Goal: Transaction & Acquisition: Download file/media

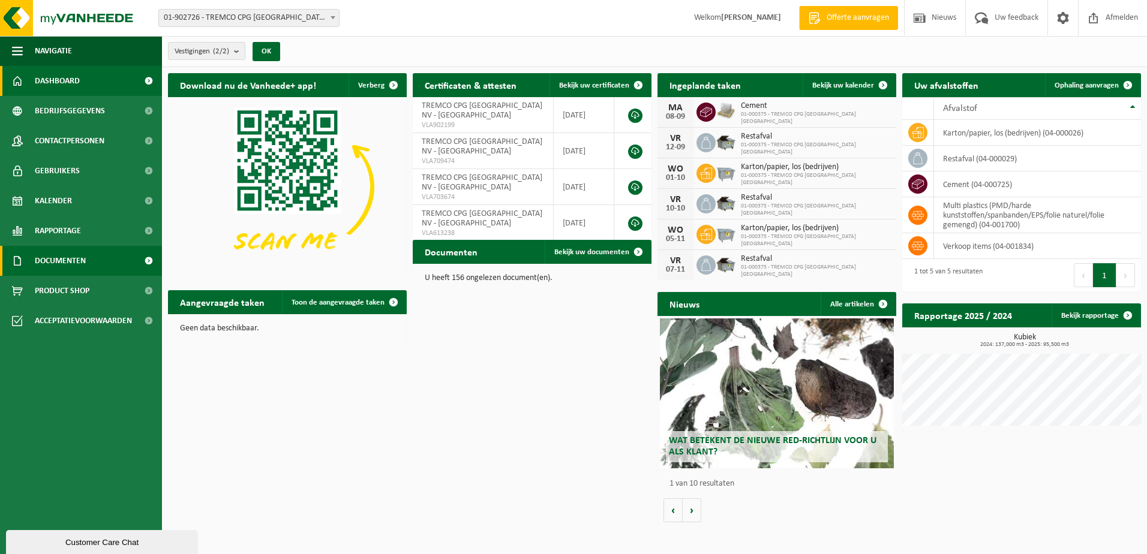
click at [94, 262] on link "Documenten" at bounding box center [81, 261] width 162 height 30
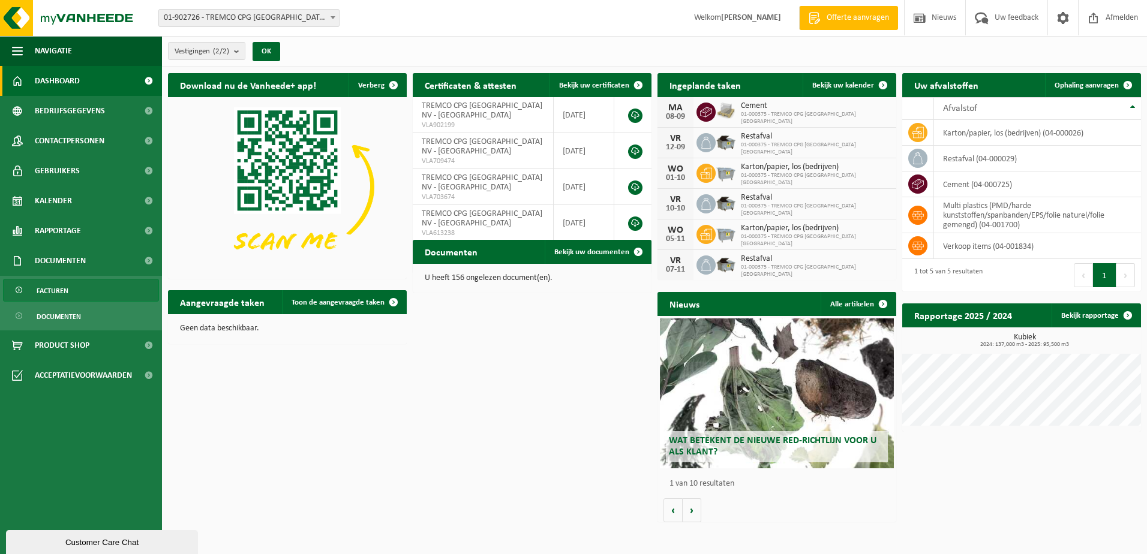
click at [106, 292] on link "Facturen" at bounding box center [81, 290] width 156 height 23
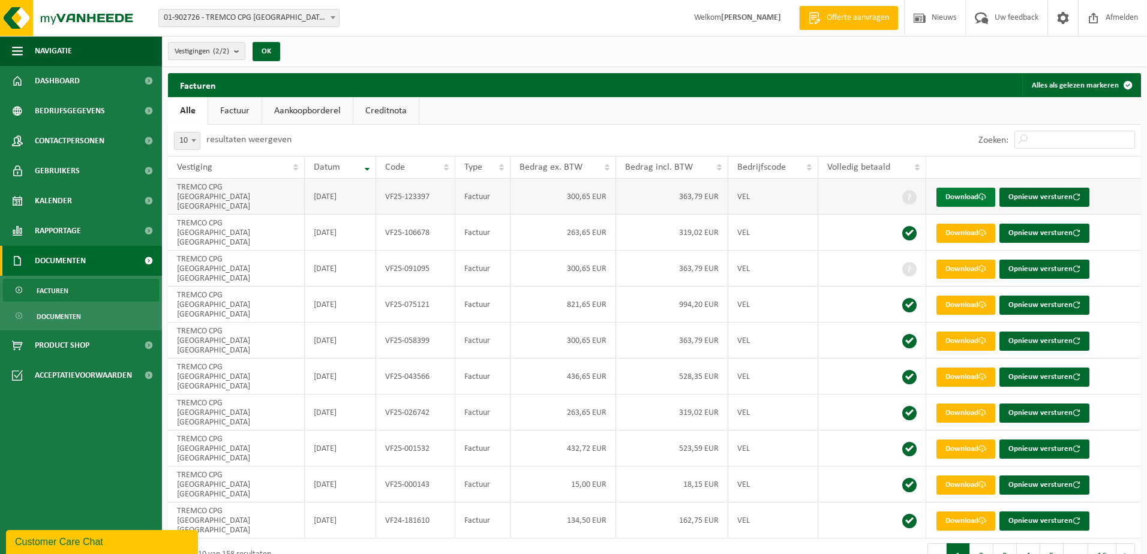
click at [969, 193] on link "Download" at bounding box center [965, 197] width 59 height 19
click at [968, 224] on link "Download" at bounding box center [965, 233] width 59 height 19
click at [960, 260] on link "Download" at bounding box center [965, 269] width 59 height 19
click at [964, 296] on link "Download" at bounding box center [965, 305] width 59 height 19
click at [959, 332] on link "Download" at bounding box center [965, 341] width 59 height 19
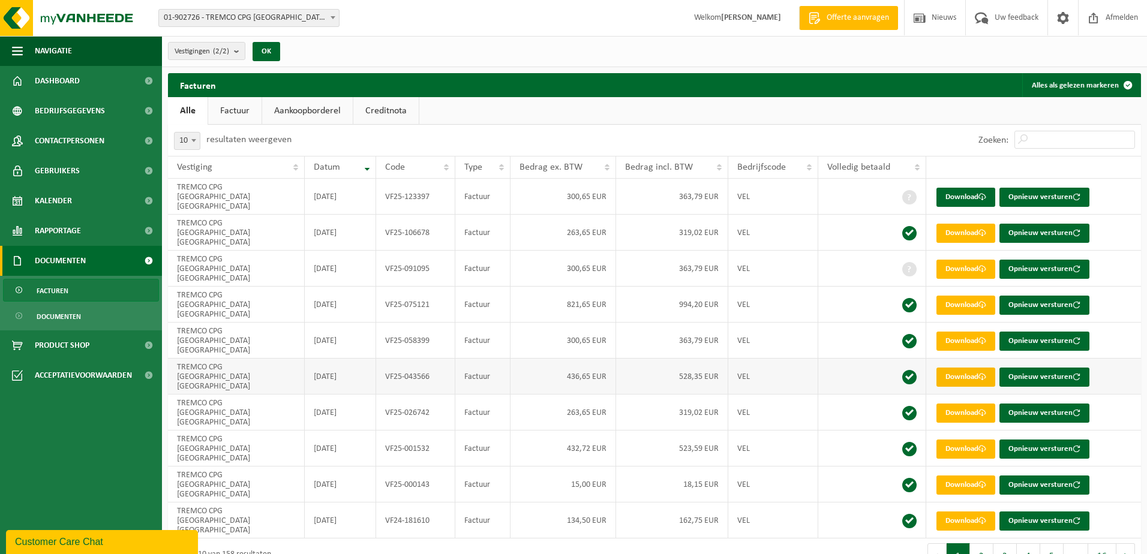
click at [960, 368] on link "Download" at bounding box center [965, 377] width 59 height 19
click at [963, 404] on link "Download" at bounding box center [965, 413] width 59 height 19
click at [961, 476] on link "Download" at bounding box center [965, 485] width 59 height 19
click at [969, 476] on link "Download" at bounding box center [965, 485] width 59 height 19
click at [960, 440] on link "Download" at bounding box center [965, 449] width 59 height 19
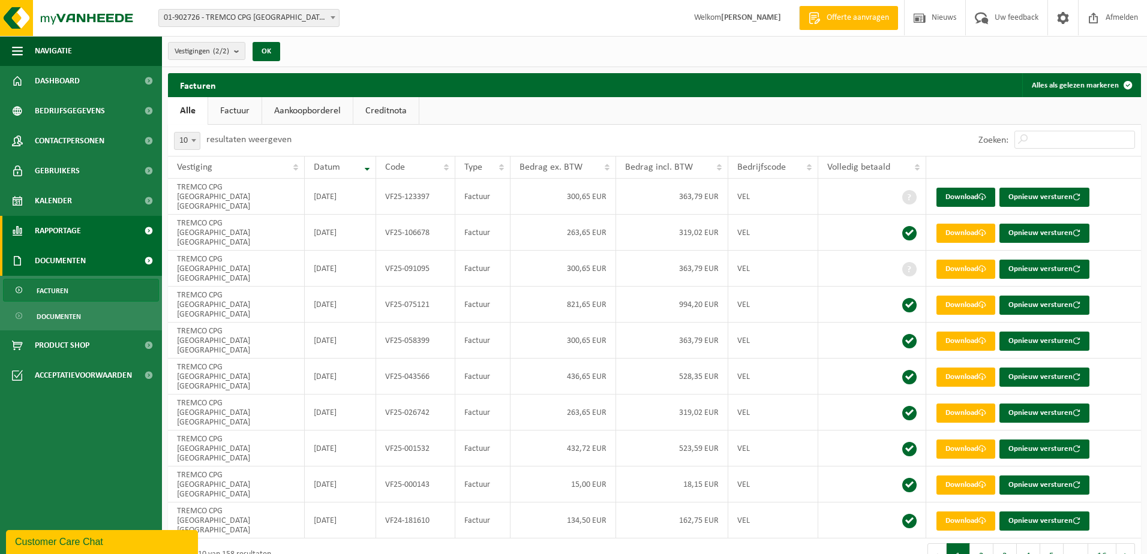
click at [98, 227] on link "Rapportage" at bounding box center [81, 231] width 162 height 30
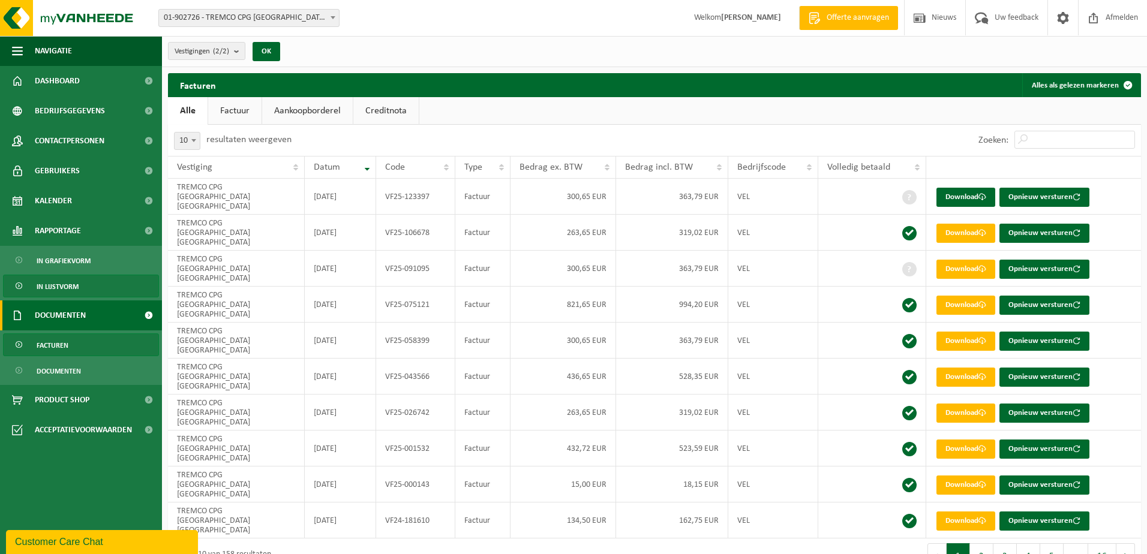
click at [86, 281] on link "In lijstvorm" at bounding box center [81, 286] width 156 height 23
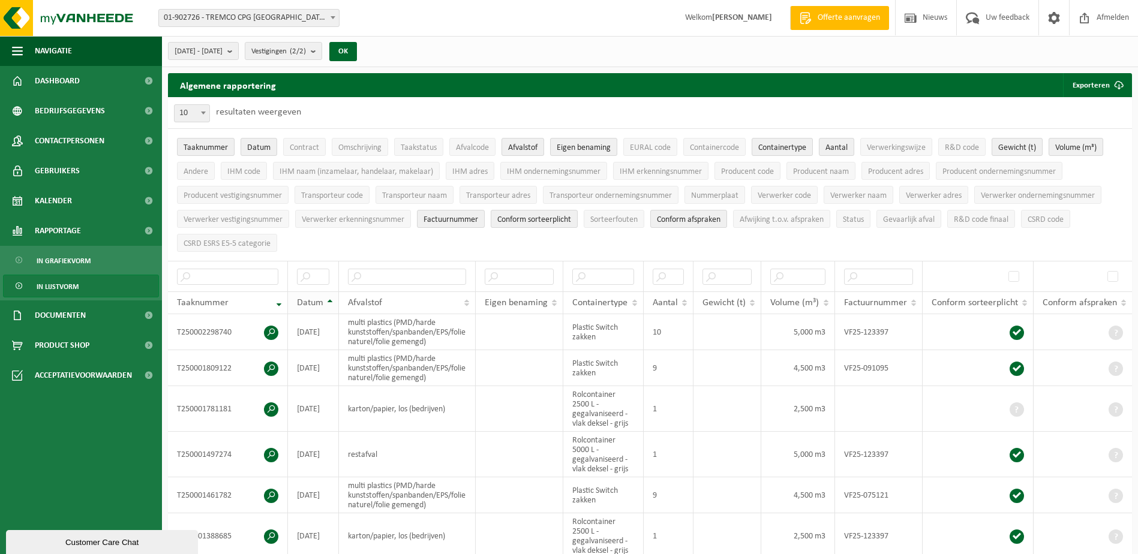
click at [329, 300] on th "Datum" at bounding box center [313, 303] width 51 height 23
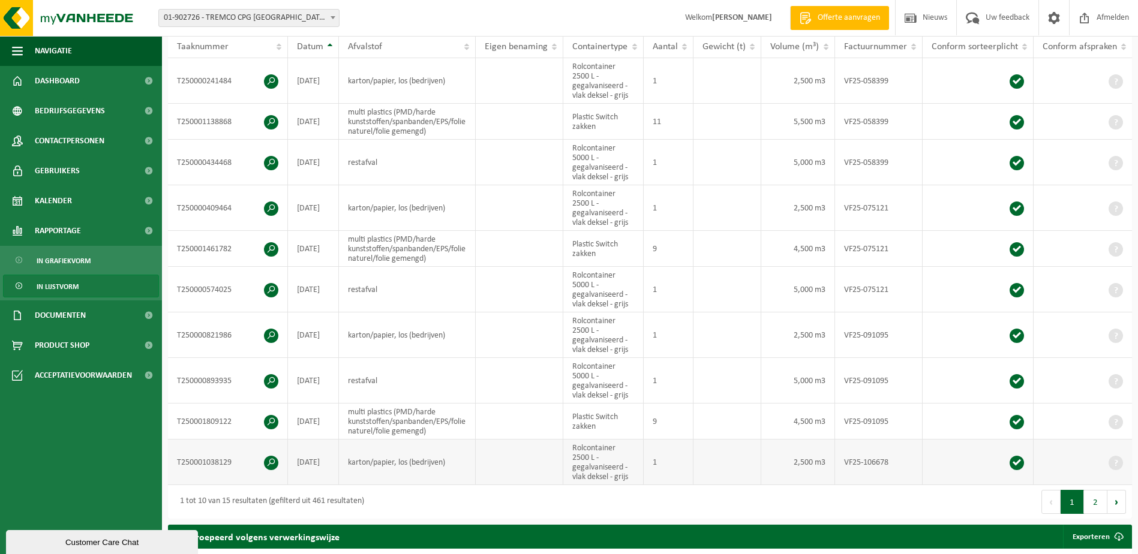
scroll to position [240, 0]
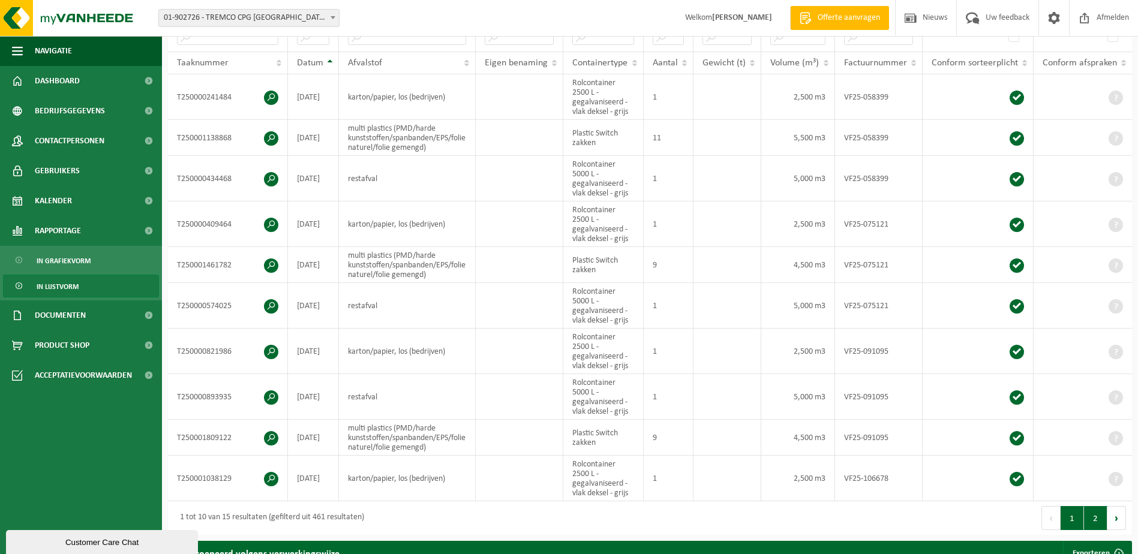
click at [1092, 514] on button "2" at bounding box center [1095, 518] width 23 height 24
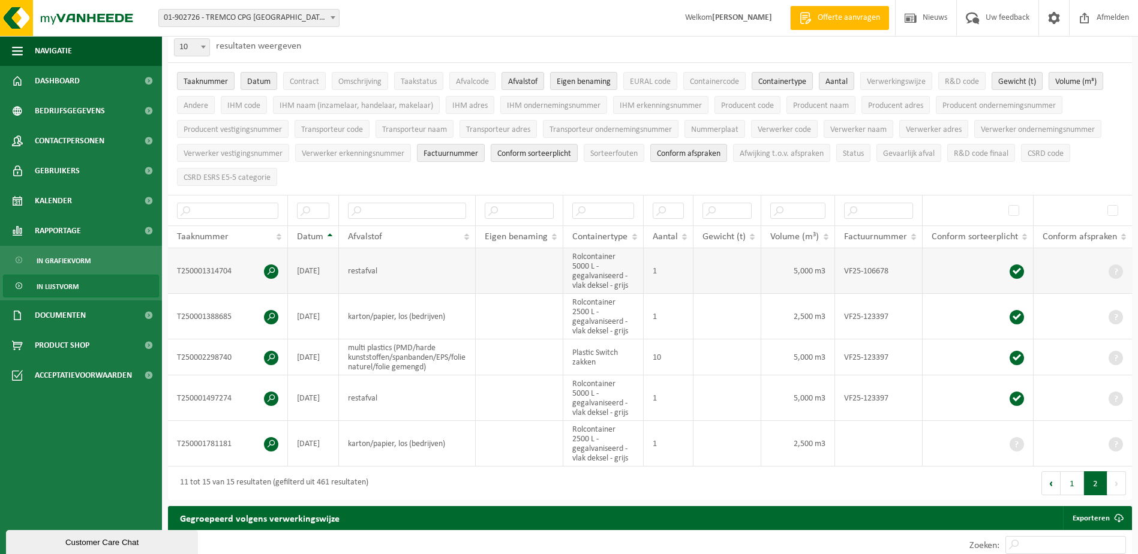
scroll to position [60, 0]
